Goal: Find specific page/section: Find specific page/section

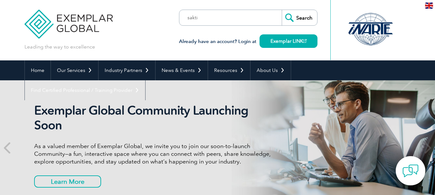
type input "sakti"
click at [286, 18] on input "Search" at bounding box center [299, 17] width 35 height 15
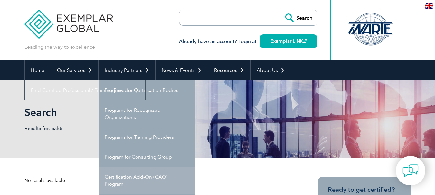
scroll to position [97, 0]
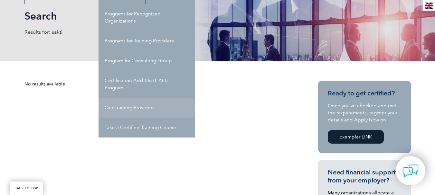
click at [157, 111] on link "Our Training Providers" at bounding box center [147, 108] width 97 height 20
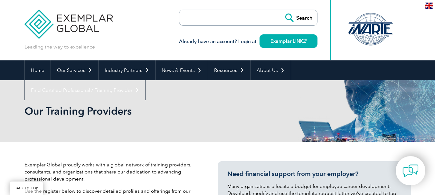
scroll to position [219, 0]
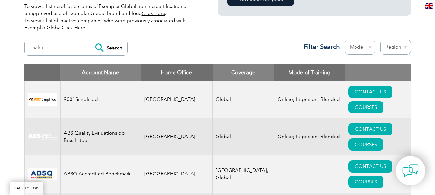
type input "sakti"
click at [111, 50] on input "Search" at bounding box center [109, 47] width 35 height 15
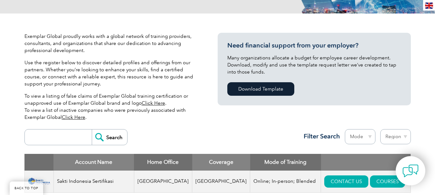
scroll to position [161, 0]
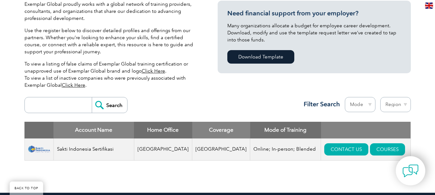
click at [66, 111] on input "search" at bounding box center [60, 105] width 64 height 15
type input "s"
type input "e"
type input "skillfront"
click at [92, 98] on input "Search" at bounding box center [109, 105] width 35 height 15
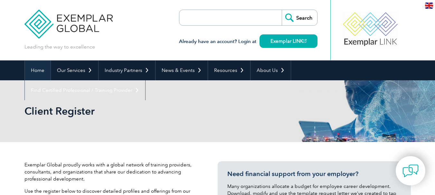
click at [38, 70] on link "Home" at bounding box center [38, 71] width 26 height 20
